Goal: Find specific page/section: Find specific page/section

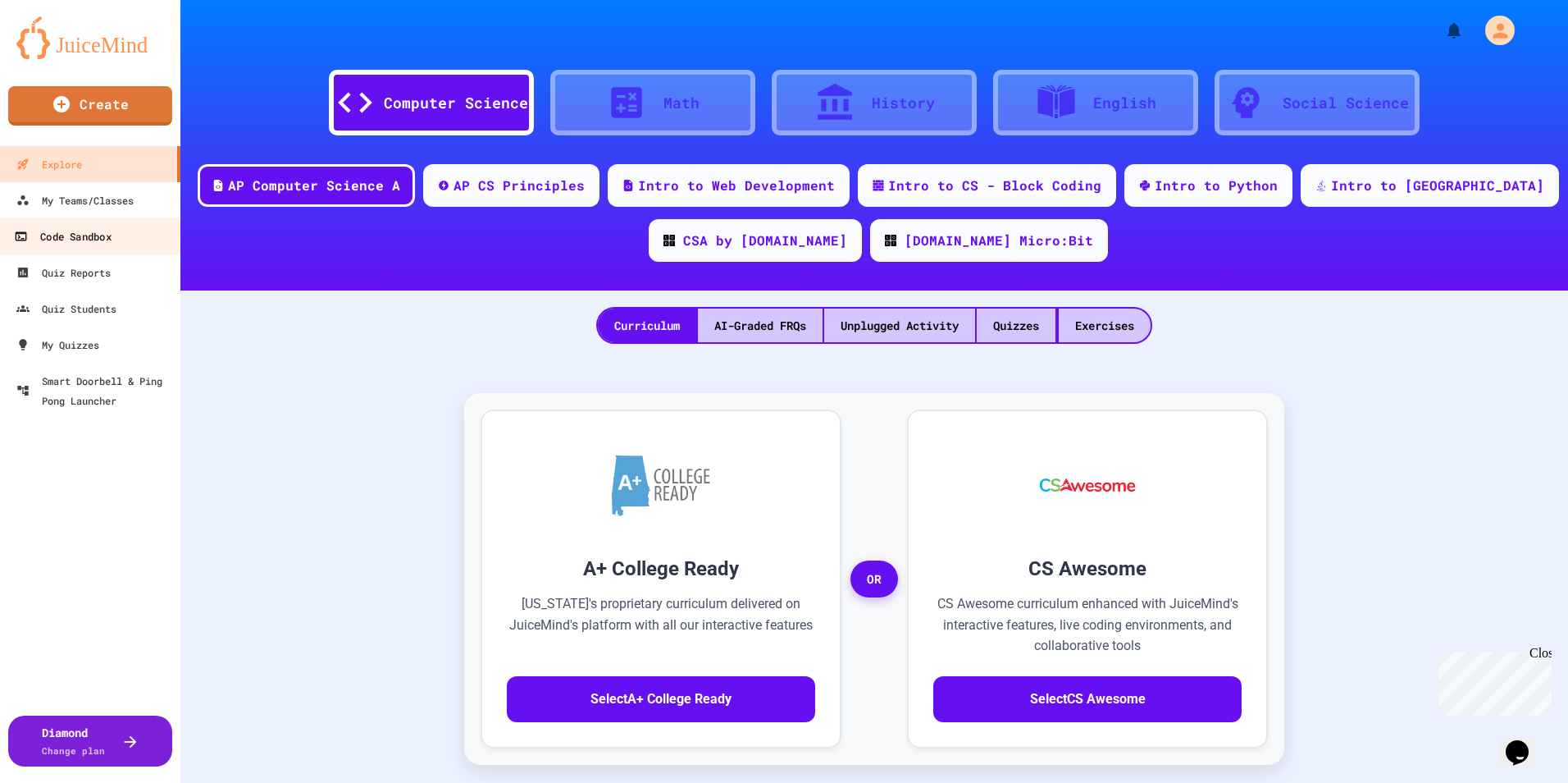
click at [93, 219] on link "Code Sandbox" at bounding box center [90, 235] width 186 height 37
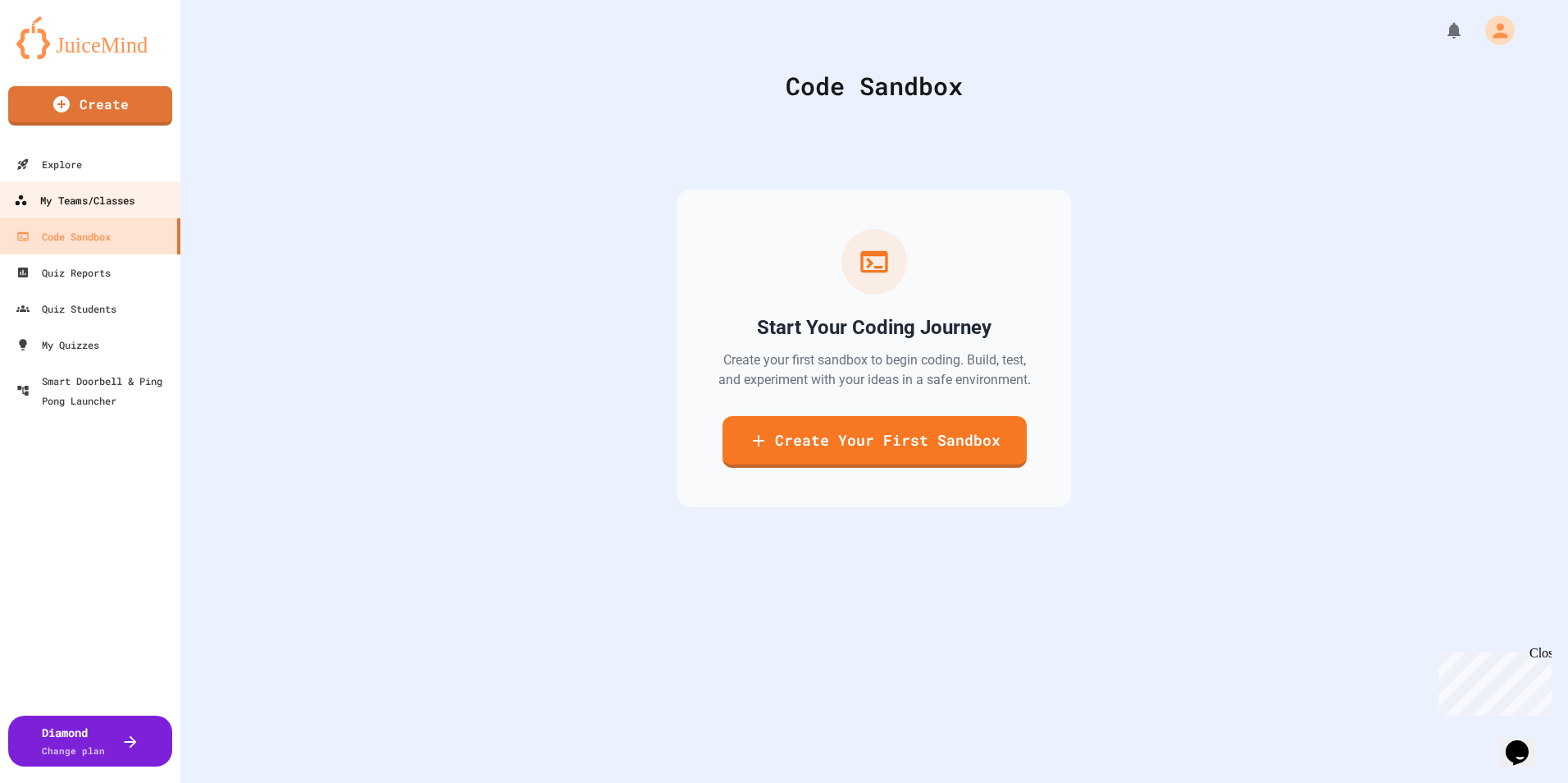
click at [87, 213] on link "My Teams/Classes" at bounding box center [90, 199] width 186 height 37
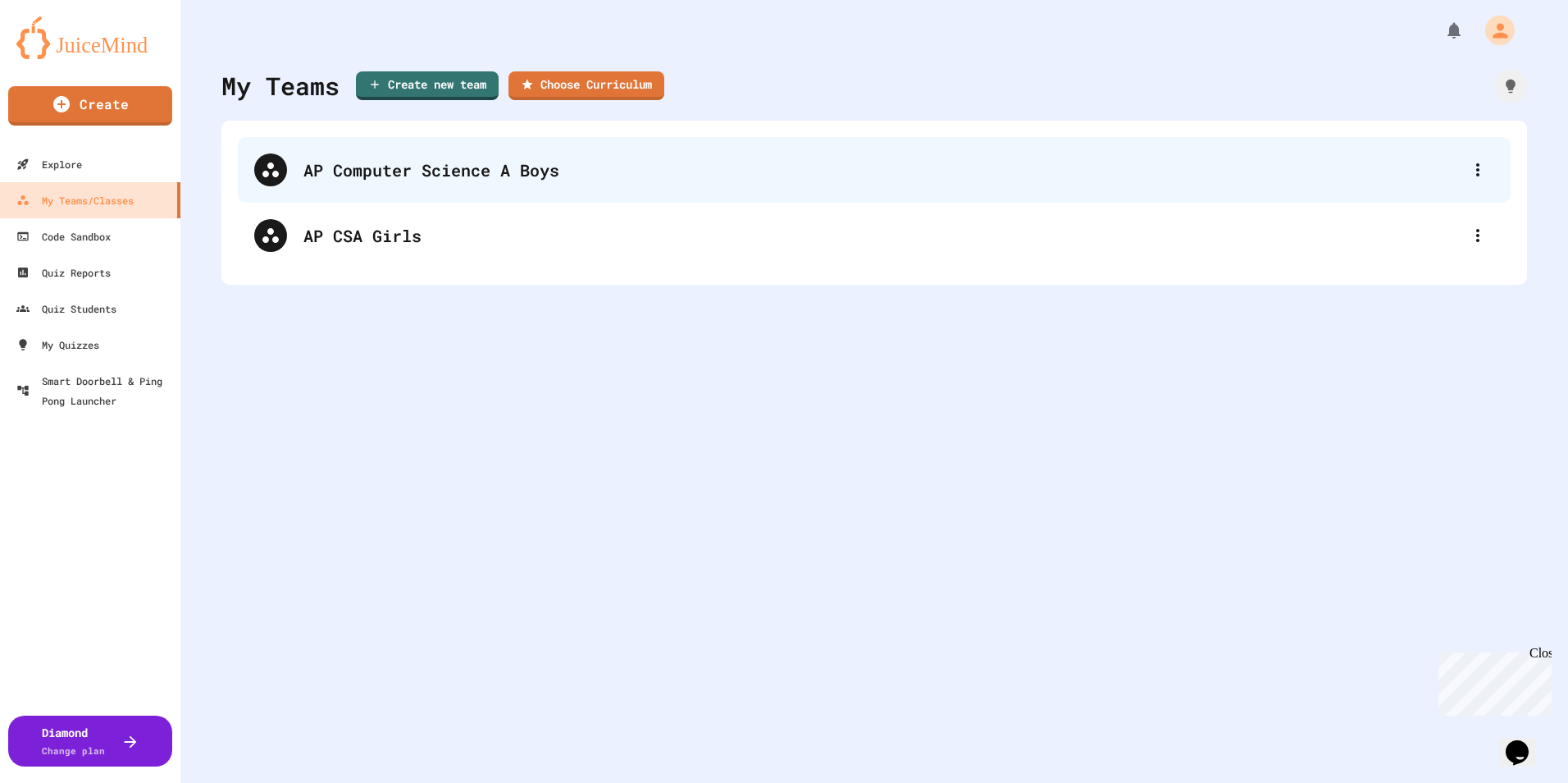
click at [301, 179] on div "AP Computer Science A Boys" at bounding box center [874, 170] width 1273 height 66
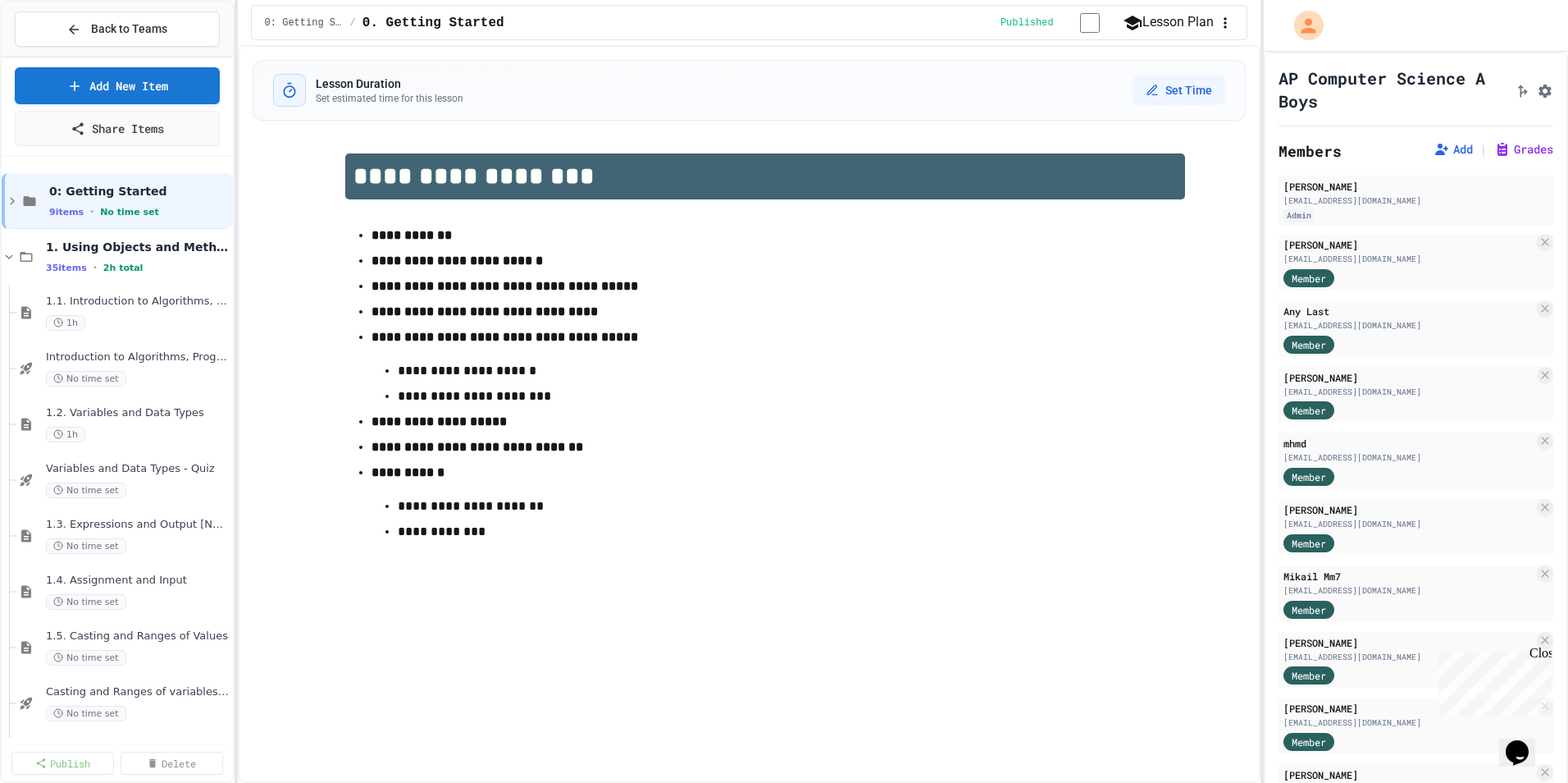
drag, startPoint x: 301, startPoint y: 179, endPoint x: 254, endPoint y: 24, distance: 162.0
click at [254, 24] on div "0: Getting Started / 0. Getting Started Published Lesson Plan" at bounding box center [750, 22] width 997 height 35
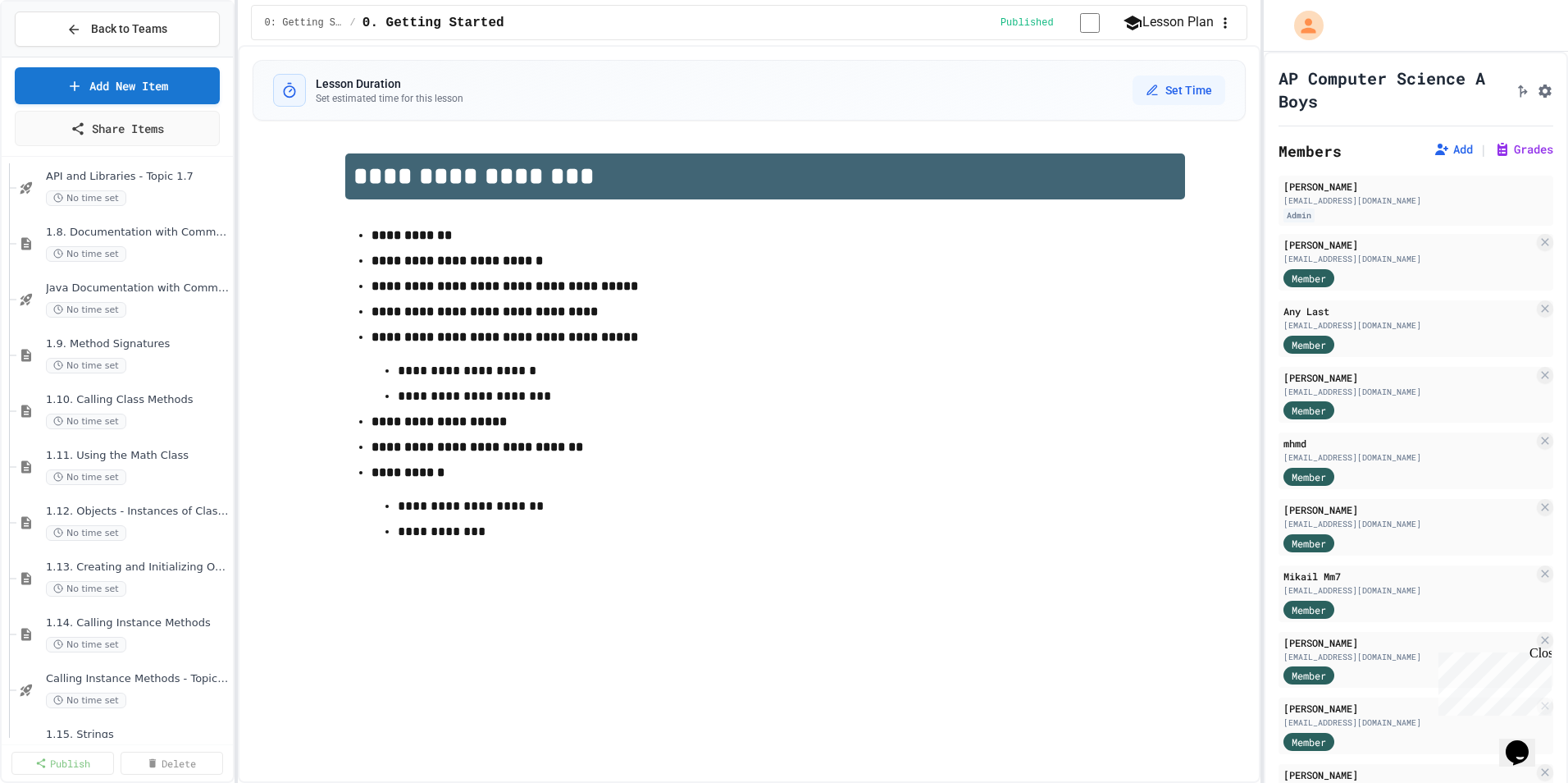
scroll to position [903, 0]
click at [164, 322] on div "1.11. Using the Math Class No time set" at bounding box center [124, 302] width 216 height 56
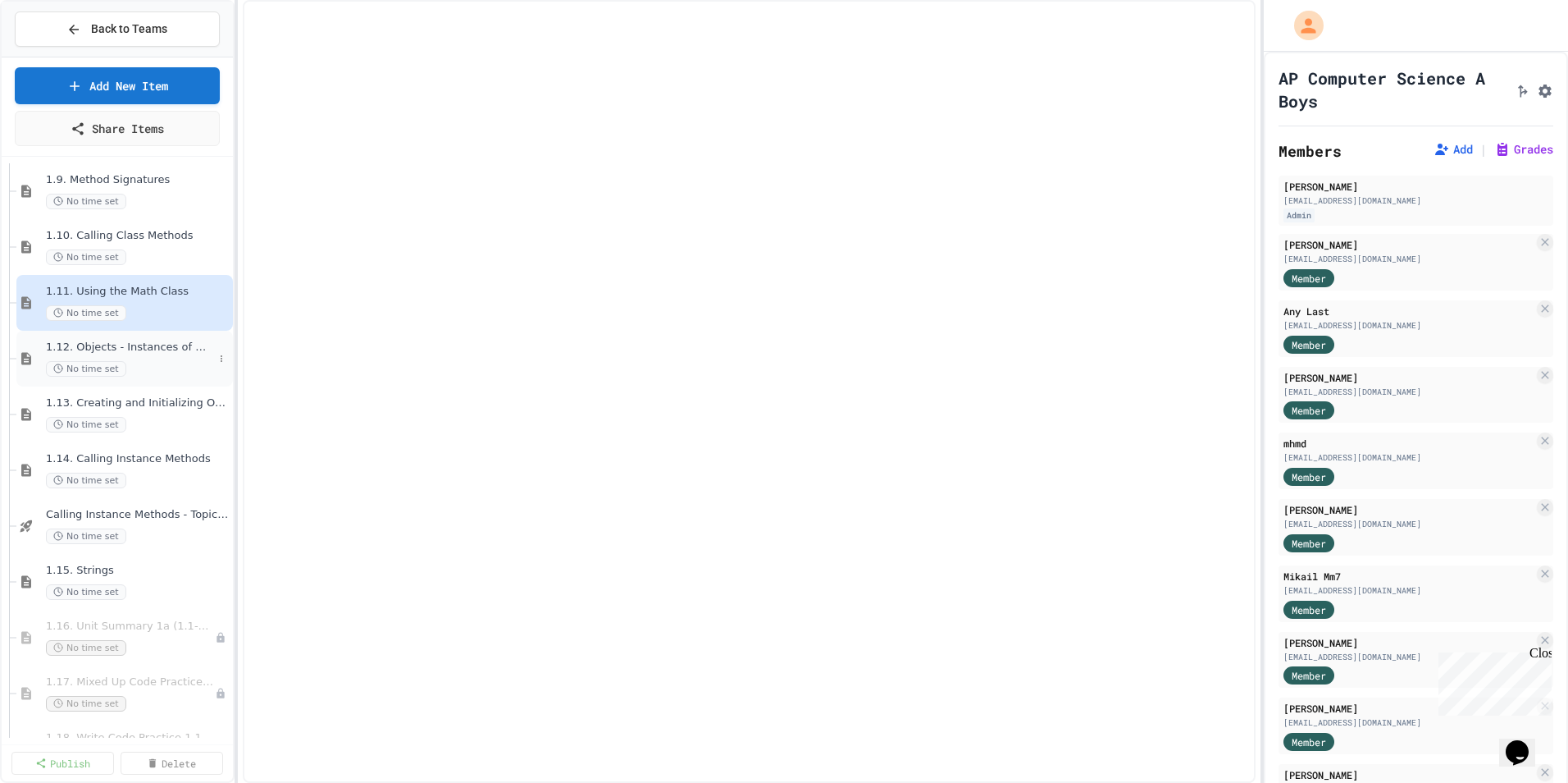
select select "***"
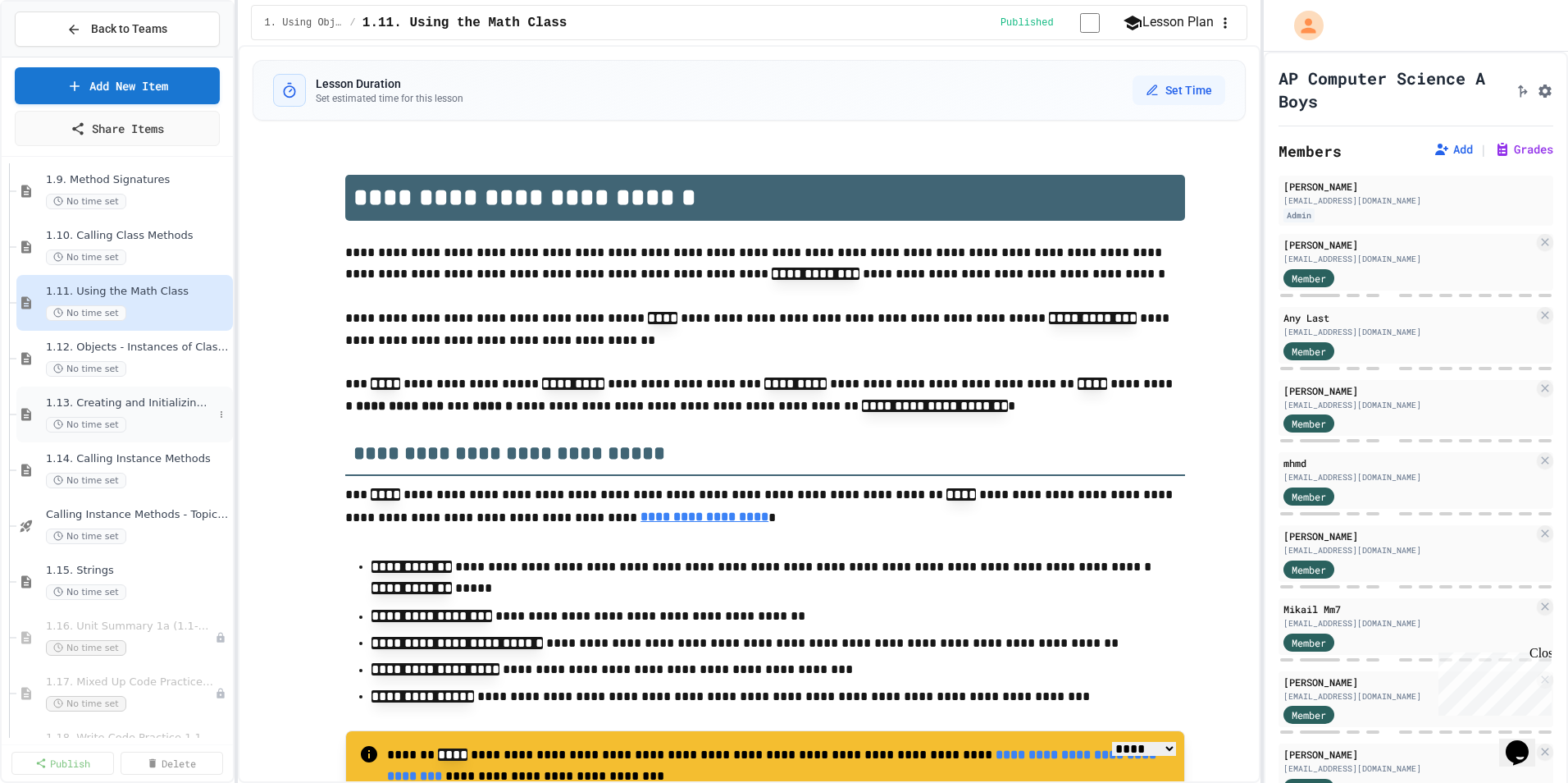
click at [150, 423] on div "No time set" at bounding box center [129, 424] width 167 height 16
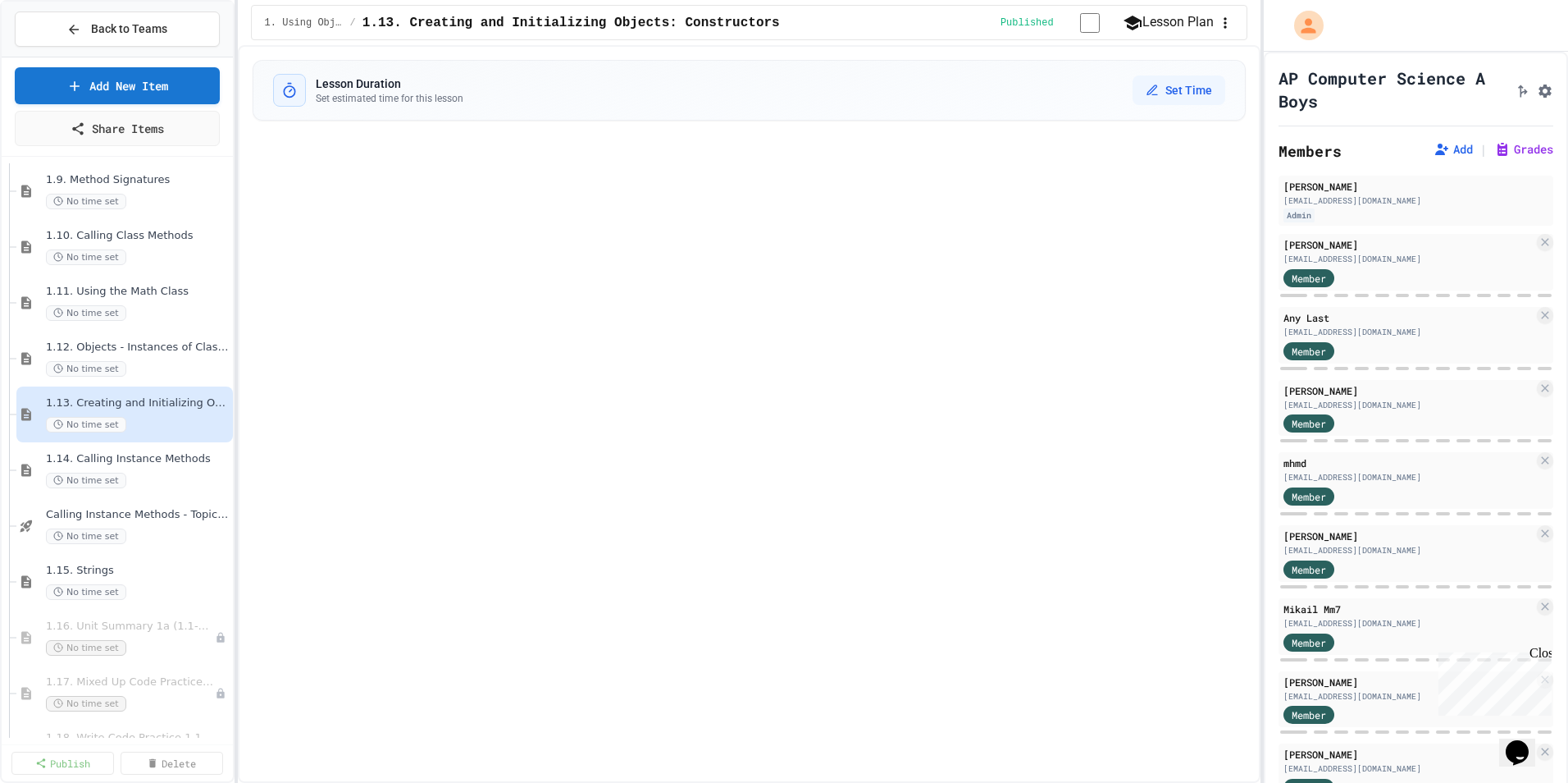
select select "***"
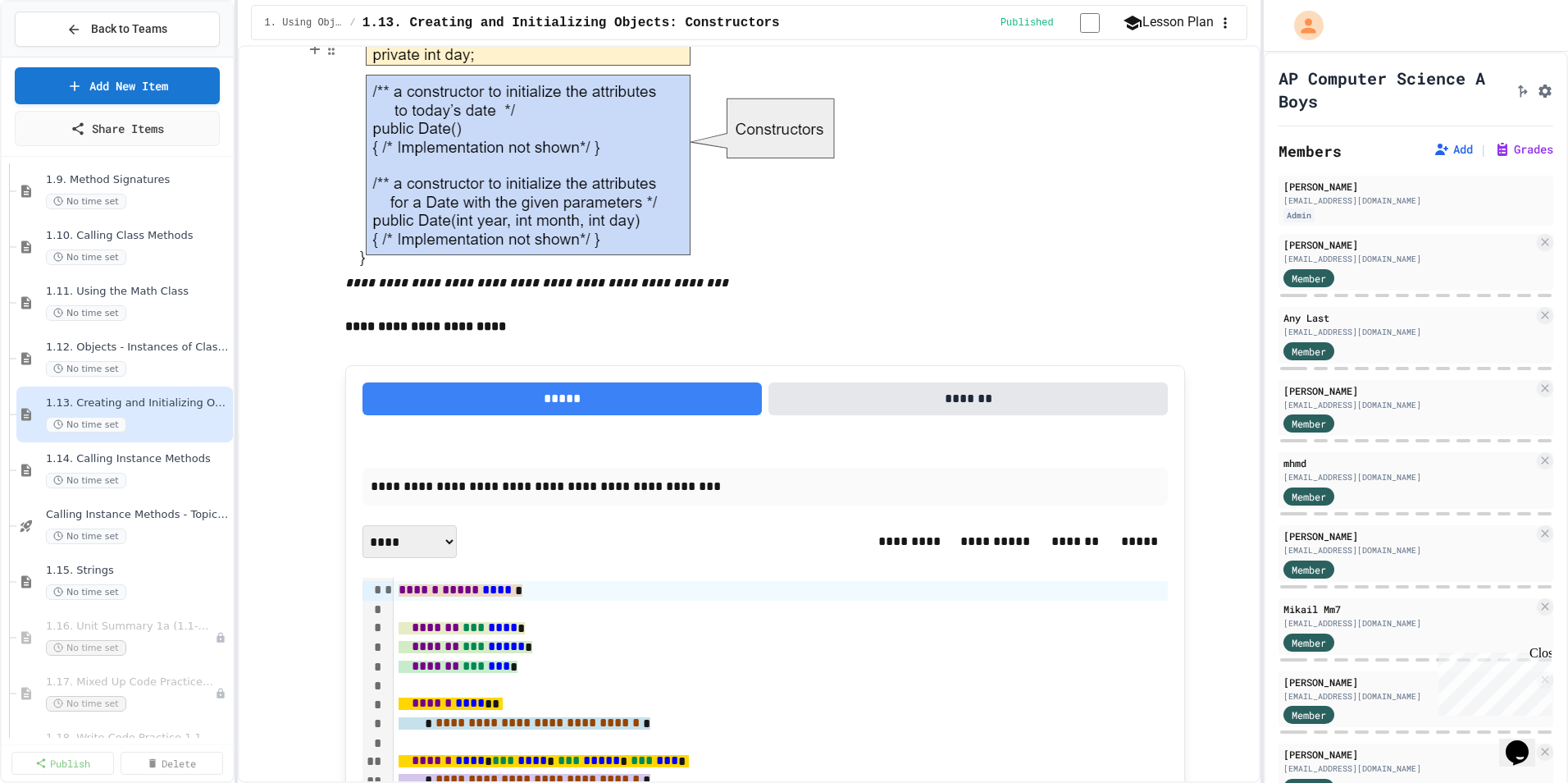
scroll to position [6154, 0]
